Goal: Information Seeking & Learning: Learn about a topic

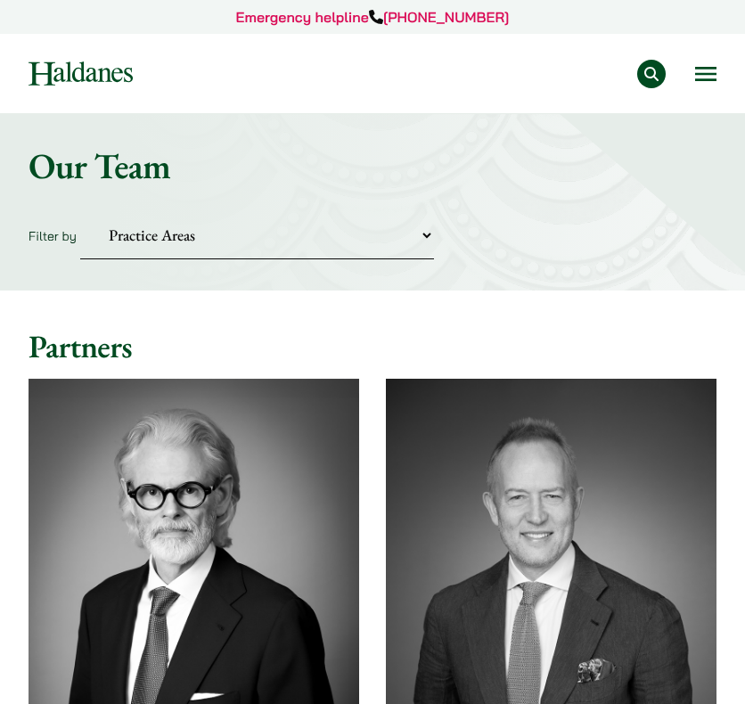
click at [422, 241] on select "Practice Areas Antitrust and Competition Civil Litigation & Dispute Resolution …" at bounding box center [257, 235] width 354 height 48
click at [80, 211] on select "Practice Areas Antitrust and Competition Civil Litigation & Dispute Resolution …" at bounding box center [257, 235] width 354 height 48
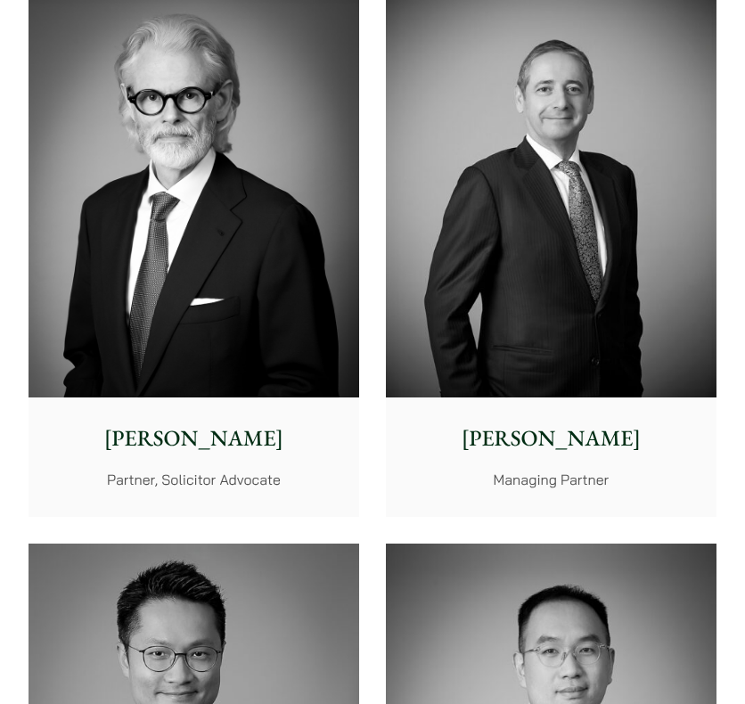
scroll to position [178, 0]
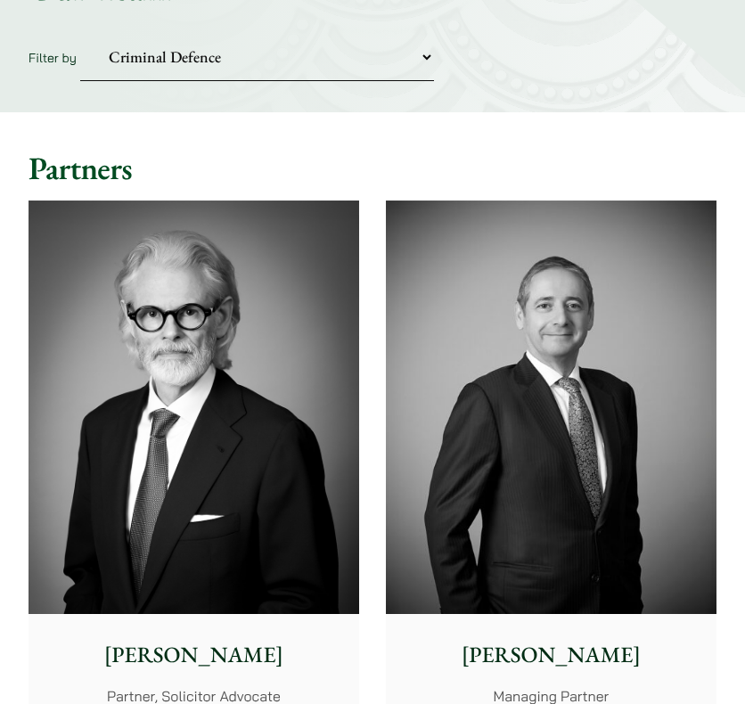
click at [420, 54] on select "Practice Areas Antitrust and Competition Civil Litigation & Dispute Resolution …" at bounding box center [257, 57] width 354 height 48
click at [80, 33] on select "Practice Areas Antitrust and Competition Civil Litigation & Dispute Resolution …" at bounding box center [257, 57] width 354 height 48
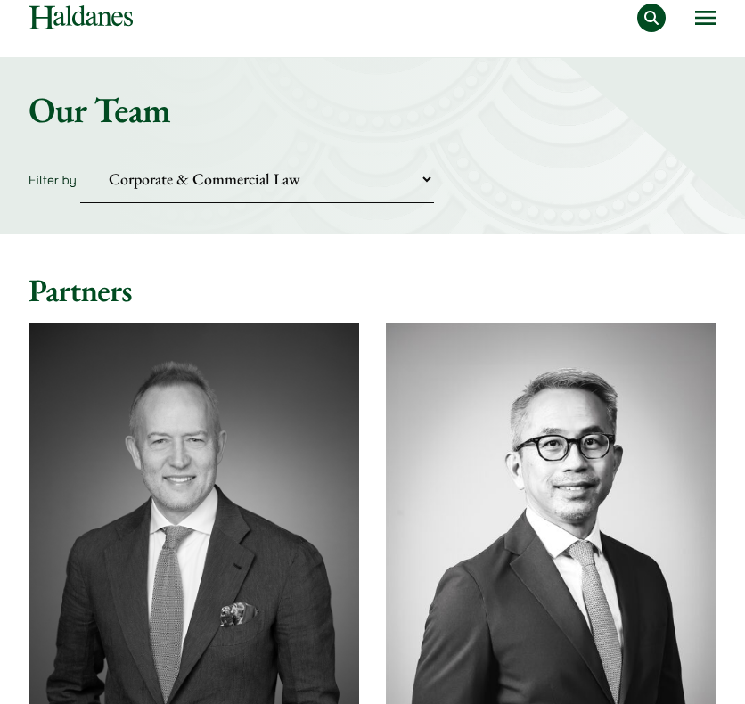
scroll to position [0, 0]
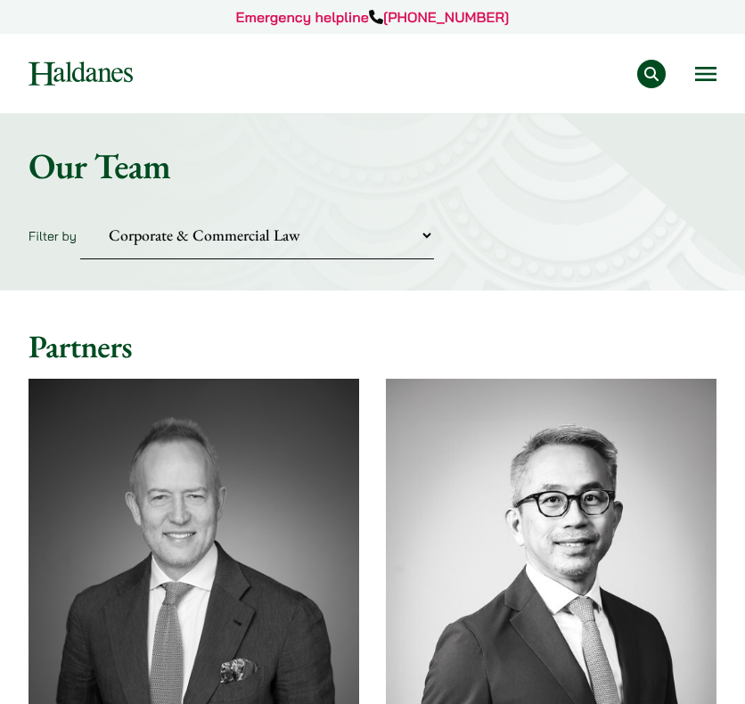
click at [373, 224] on select "Practice Areas Antitrust and Competition Civil Litigation & Dispute Resolution …" at bounding box center [257, 235] width 354 height 48
select select "wills-probate"
click at [80, 211] on select "Practice Areas Antitrust and Competition Civil Litigation & Dispute Resolution …" at bounding box center [257, 235] width 354 height 48
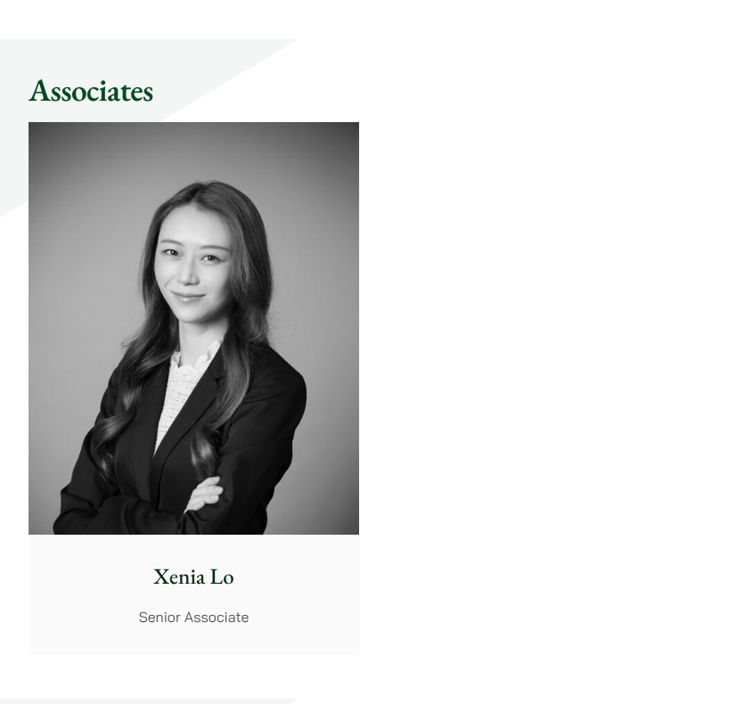
scroll to position [980, 0]
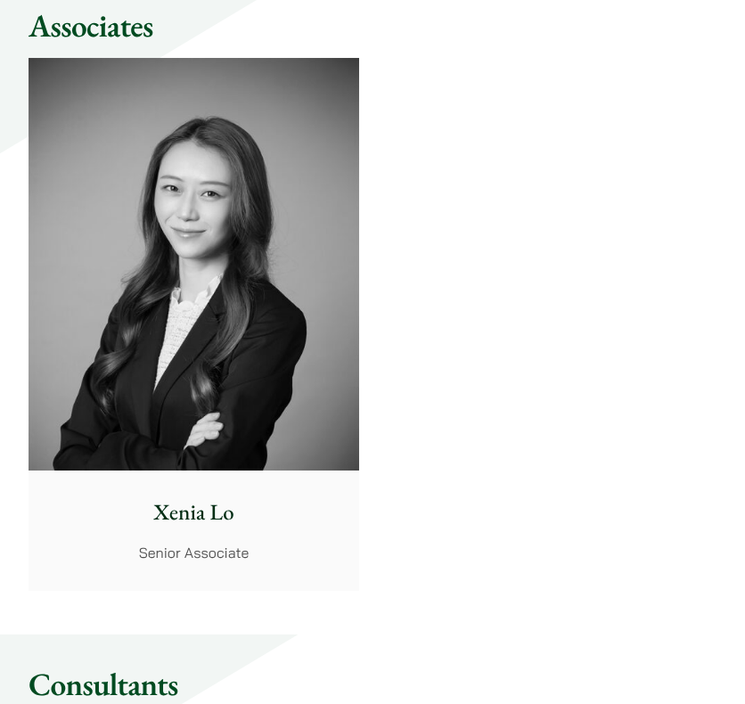
click at [198, 379] on img at bounding box center [194, 264] width 331 height 413
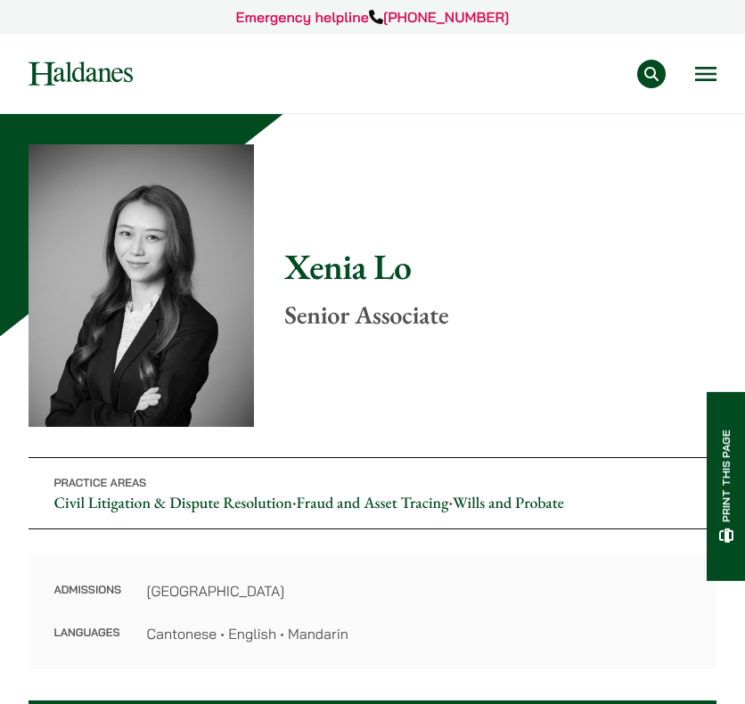
click at [96, 74] on img at bounding box center [81, 73] width 104 height 24
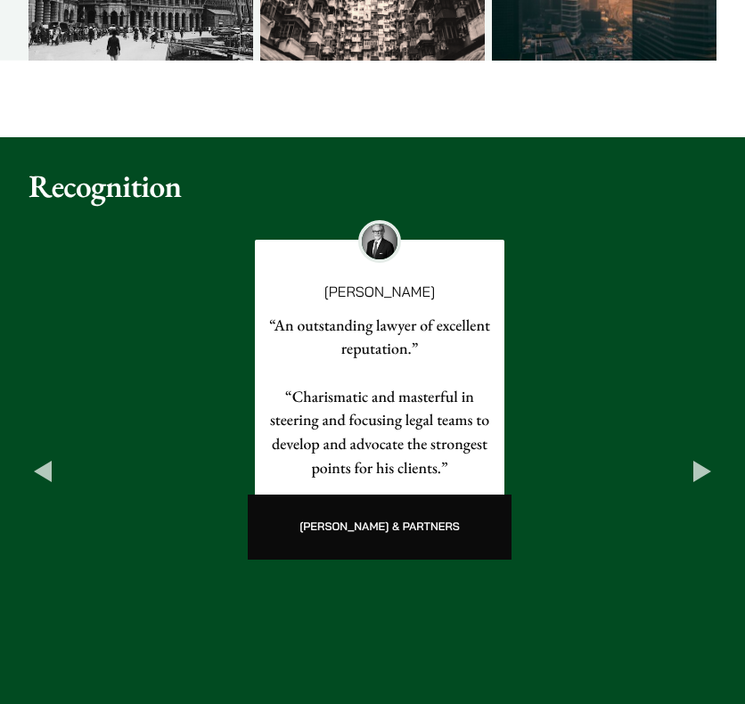
scroll to position [1464, 0]
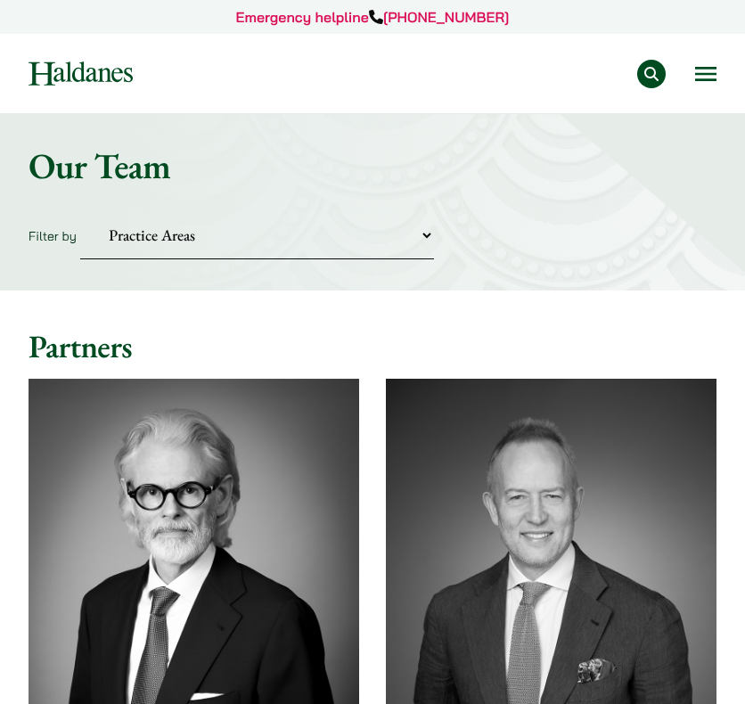
click at [410, 244] on select "Practice Areas Antitrust and Competition Civil Litigation & Dispute Resolution …" at bounding box center [257, 235] width 354 height 48
click at [80, 211] on select "Practice Areas Antitrust and Competition Civil Litigation & Dispute Resolution …" at bounding box center [257, 235] width 354 height 48
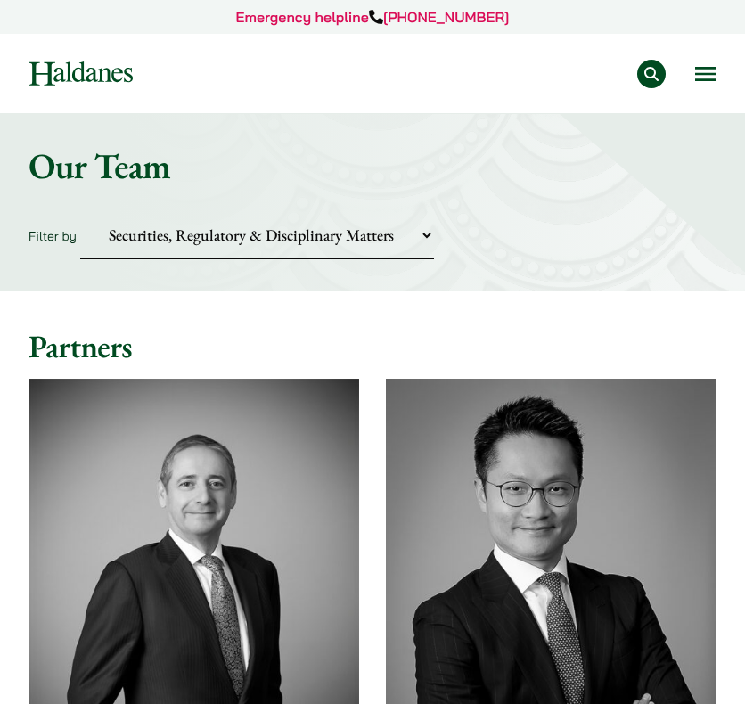
click at [416, 233] on select "Practice Areas Antitrust and Competition Civil Litigation & Dispute Resolution …" at bounding box center [257, 235] width 354 height 48
select select "private-client"
click at [80, 211] on select "Practice Areas Antitrust and Competition Civil Litigation & Dispute Resolution …" at bounding box center [257, 235] width 354 height 48
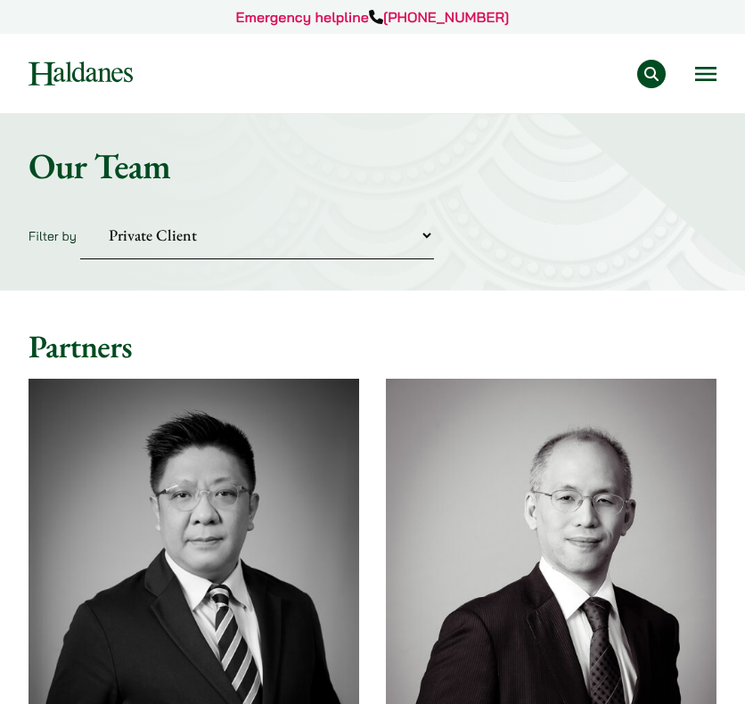
click at [394, 219] on select "Practice Areas Antitrust and Competition Civil Litigation & Dispute Resolution …" at bounding box center [257, 235] width 354 height 48
click at [551, 333] on h2 "Partners" at bounding box center [373, 347] width 688 height 38
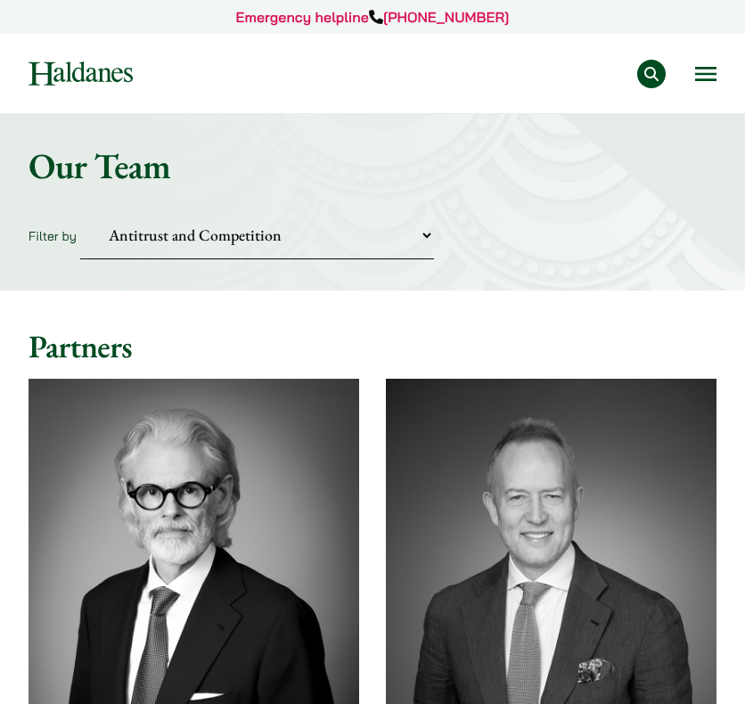
click at [80, 211] on select "Practice Areas Antitrust and Competition Civil Litigation & Dispute Resolution …" at bounding box center [257, 235] width 354 height 48
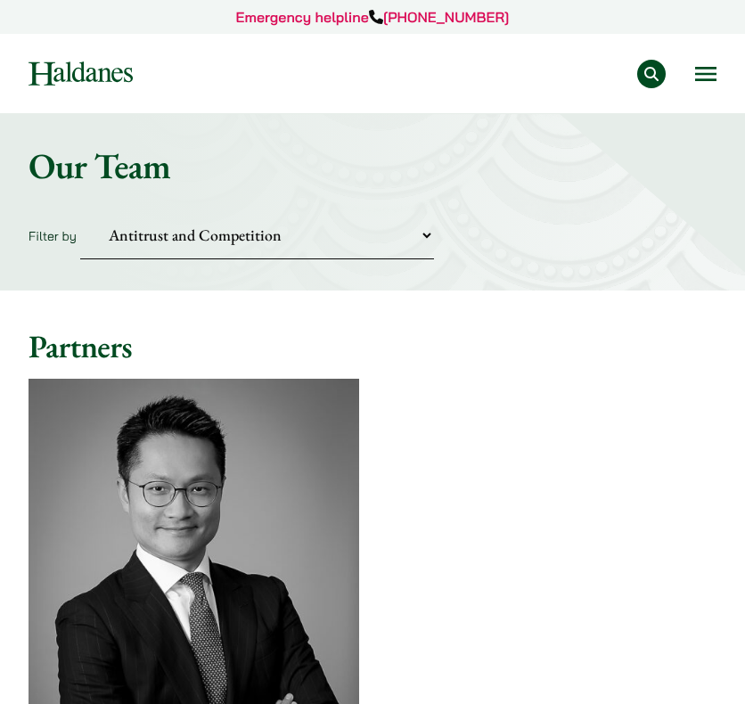
click at [315, 218] on select "Practice Areas Antitrust and Competition Civil Litigation & Dispute Resolution …" at bounding box center [257, 235] width 354 height 48
click at [606, 407] on div "[PERSON_NAME] Partner, Solicitor Advocate [PERSON_NAME] Partner [PERSON_NAME] M…" at bounding box center [372, 645] width 715 height 560
click at [322, 233] on select "Practice Areas Antitrust and Competition Civil Litigation & Dispute Resolution …" at bounding box center [257, 235] width 354 height 48
click at [80, 211] on select "Practice Areas Antitrust and Competition Civil Litigation & Dispute Resolution …" at bounding box center [257, 235] width 354 height 48
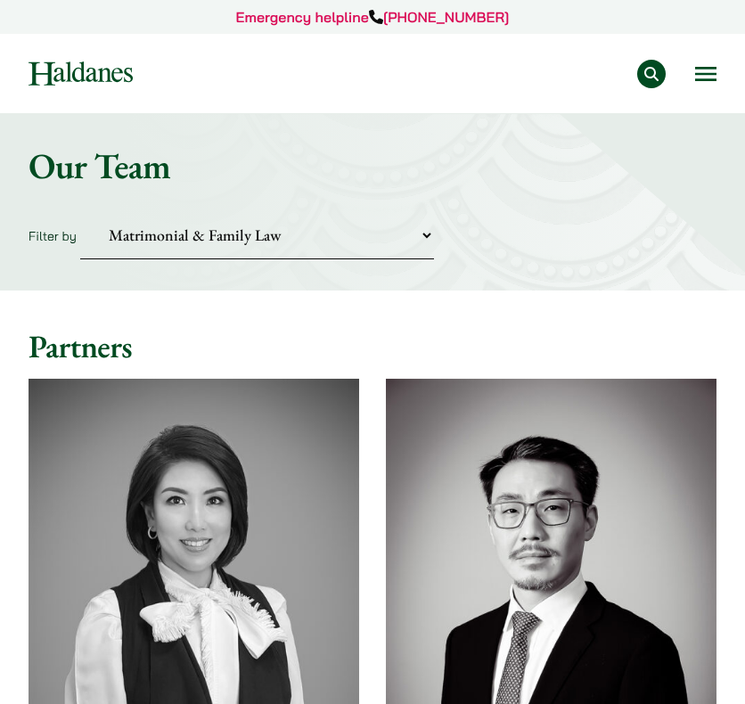
click at [314, 242] on select "Practice Areas Antitrust and Competition Civil Litigation & Dispute Resolution …" at bounding box center [257, 235] width 354 height 48
click at [602, 336] on h2 "Partners" at bounding box center [373, 347] width 688 height 38
click at [363, 242] on select "Practice Areas Antitrust and Competition Civil Litigation & Dispute Resolution …" at bounding box center [257, 235] width 354 height 48
click at [80, 211] on select "Practice Areas Antitrust and Competition Civil Litigation & Dispute Resolution …" at bounding box center [257, 235] width 354 height 48
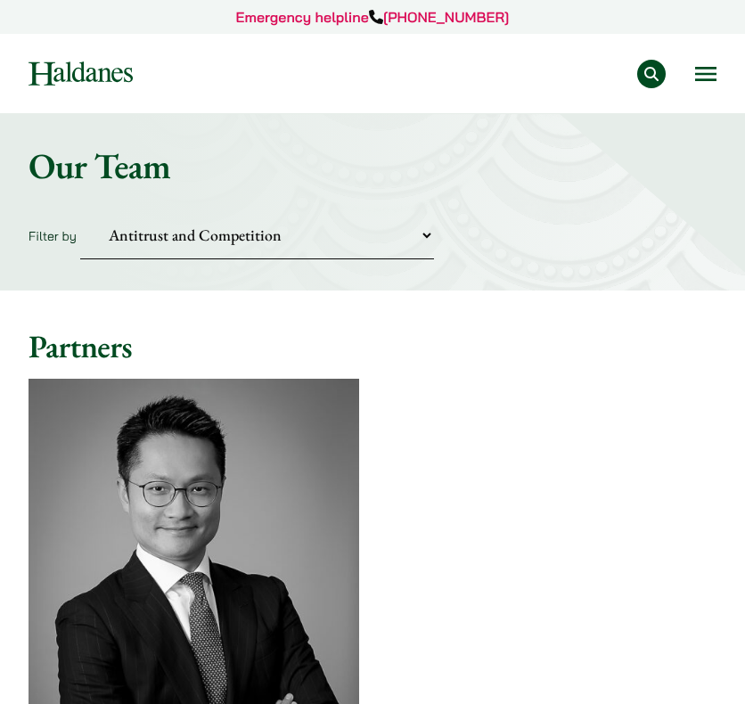
click at [360, 247] on select "Practice Areas Antitrust and Competition Civil Litigation & Dispute Resolution …" at bounding box center [257, 235] width 354 height 48
click at [80, 211] on select "Practice Areas Antitrust and Competition Civil Litigation & Dispute Resolution …" at bounding box center [257, 235] width 354 height 48
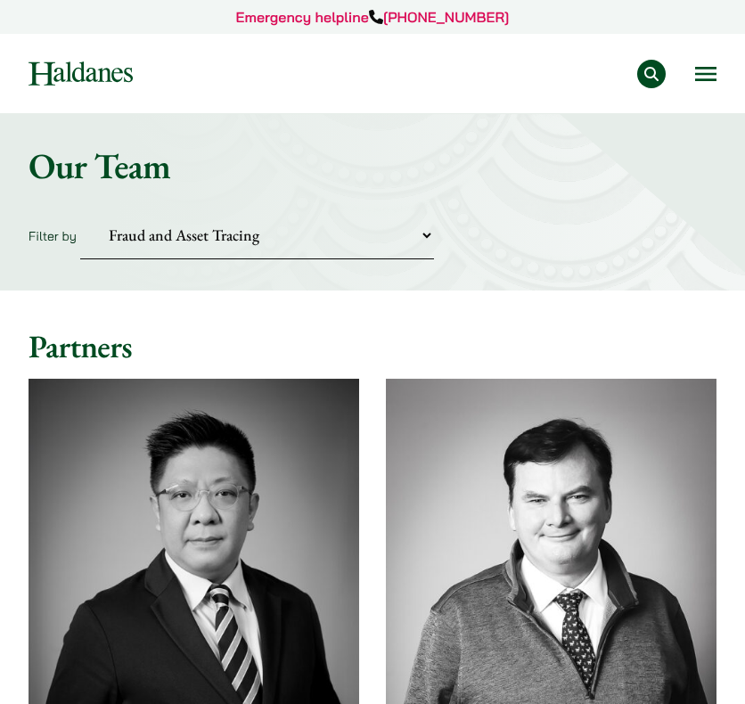
click at [353, 241] on select "Practice Areas Antitrust and Competition Civil Litigation & Dispute Resolution …" at bounding box center [257, 235] width 354 height 48
select select "media-entertainment-sports"
click at [80, 211] on select "Practice Areas Antitrust and Competition Civil Litigation & Dispute Resolution …" at bounding box center [257, 235] width 354 height 48
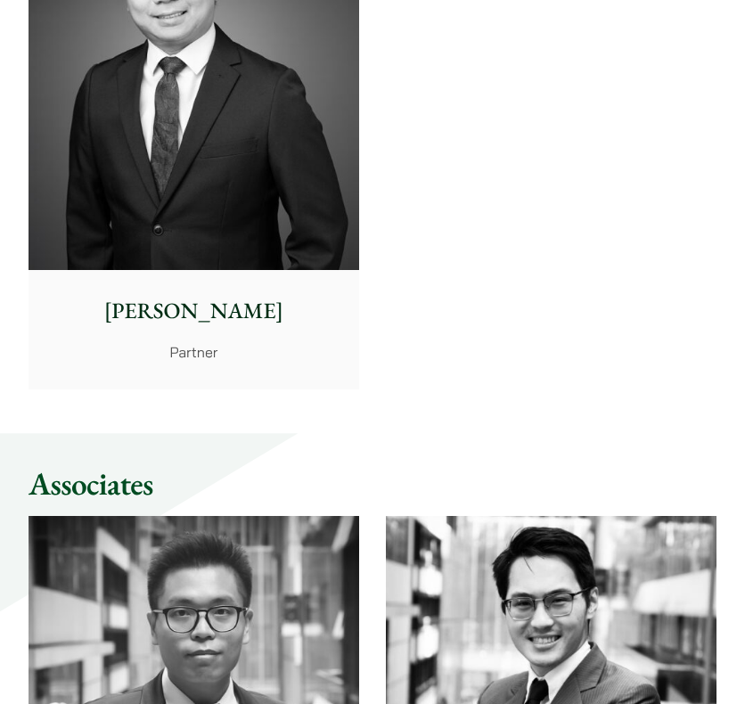
scroll to position [1069, 0]
